Goal: Task Accomplishment & Management: Manage account settings

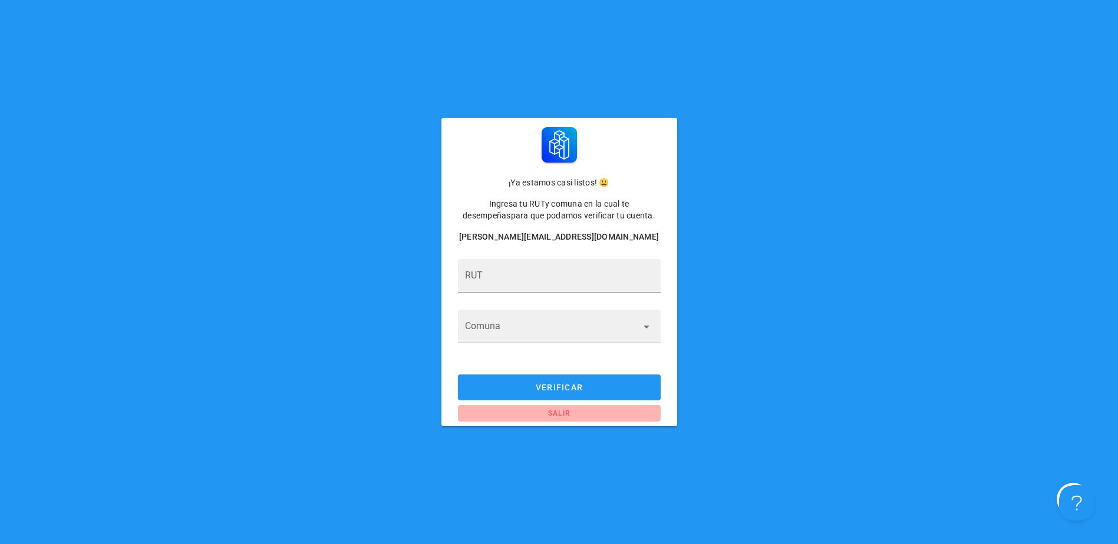
click at [561, 414] on span "salir" at bounding box center [559, 413] width 188 height 8
